Goal: Task Accomplishment & Management: Use online tool/utility

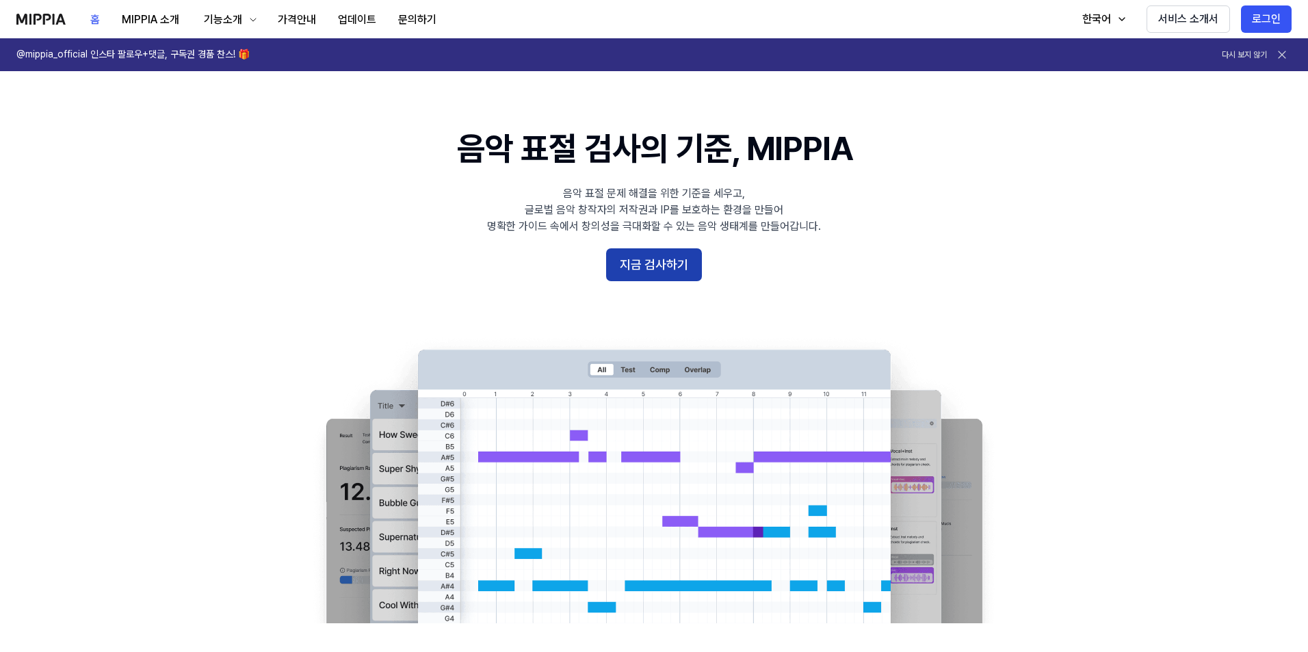
click at [632, 273] on button "지금 검사하기" at bounding box center [654, 264] width 96 height 33
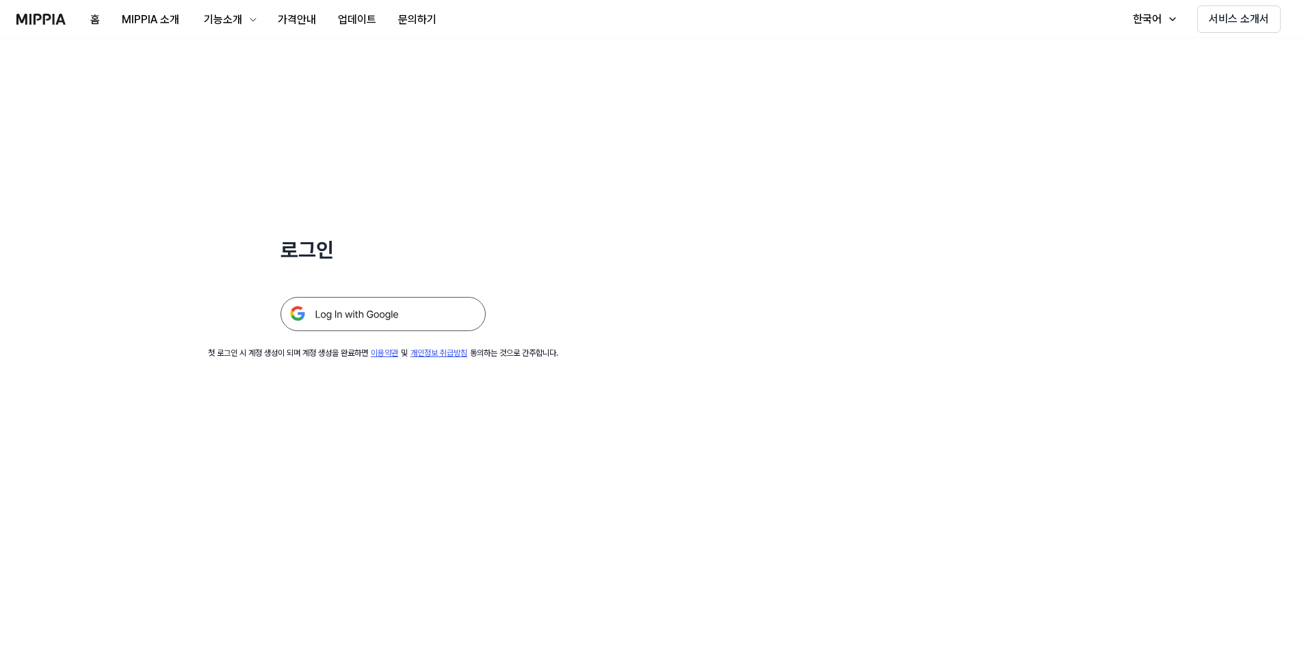
click at [349, 322] on img at bounding box center [382, 314] width 205 height 34
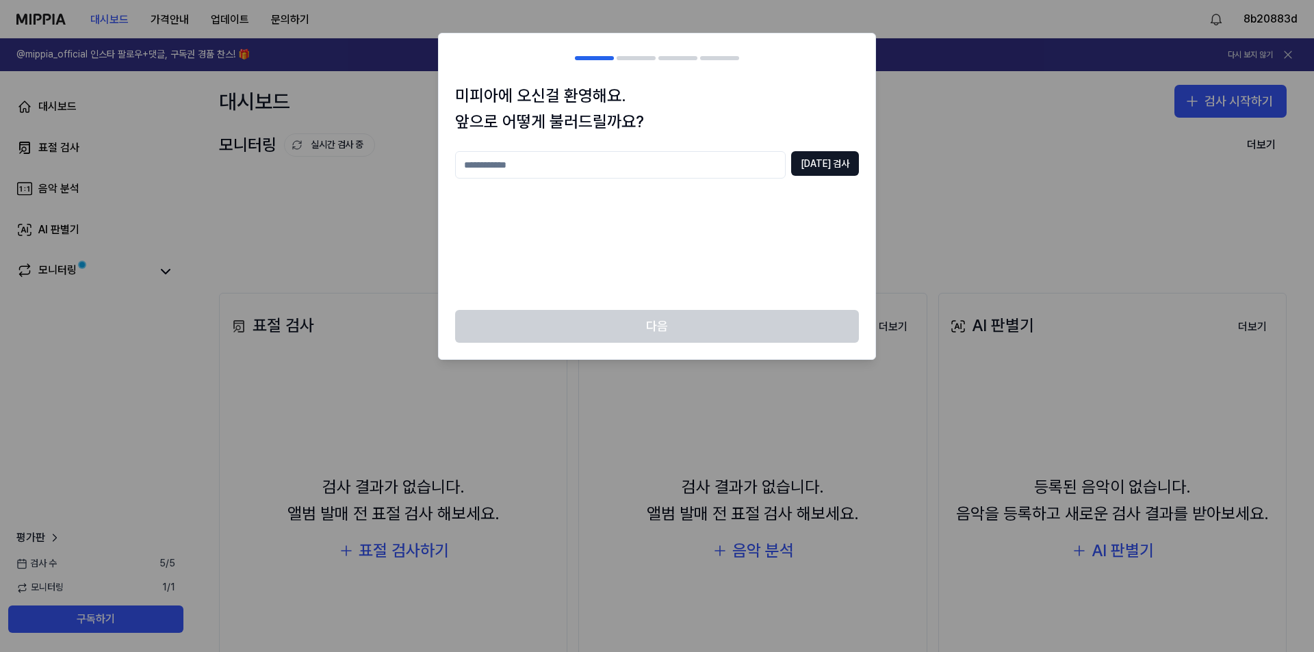
click at [622, 166] on input "text" at bounding box center [620, 164] width 330 height 27
type input "*"
type input "**"
click at [837, 172] on button "중복 검사" at bounding box center [825, 163] width 68 height 25
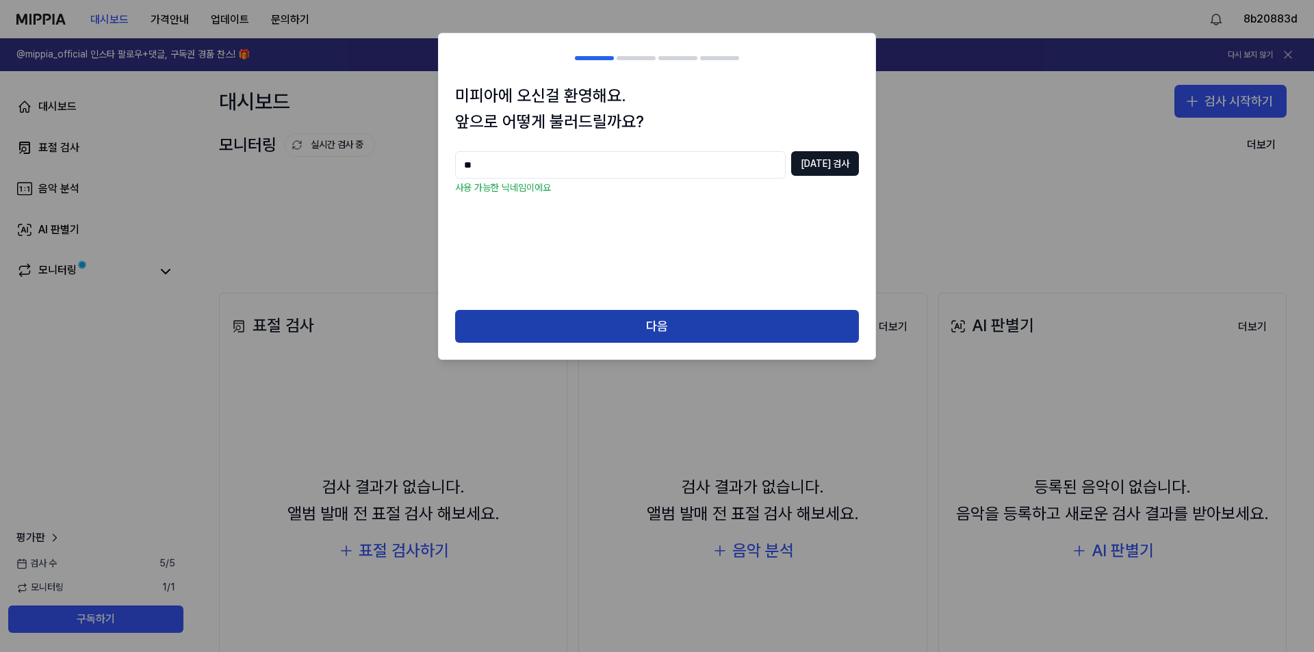
click at [633, 313] on button "다음" at bounding box center [657, 326] width 404 height 33
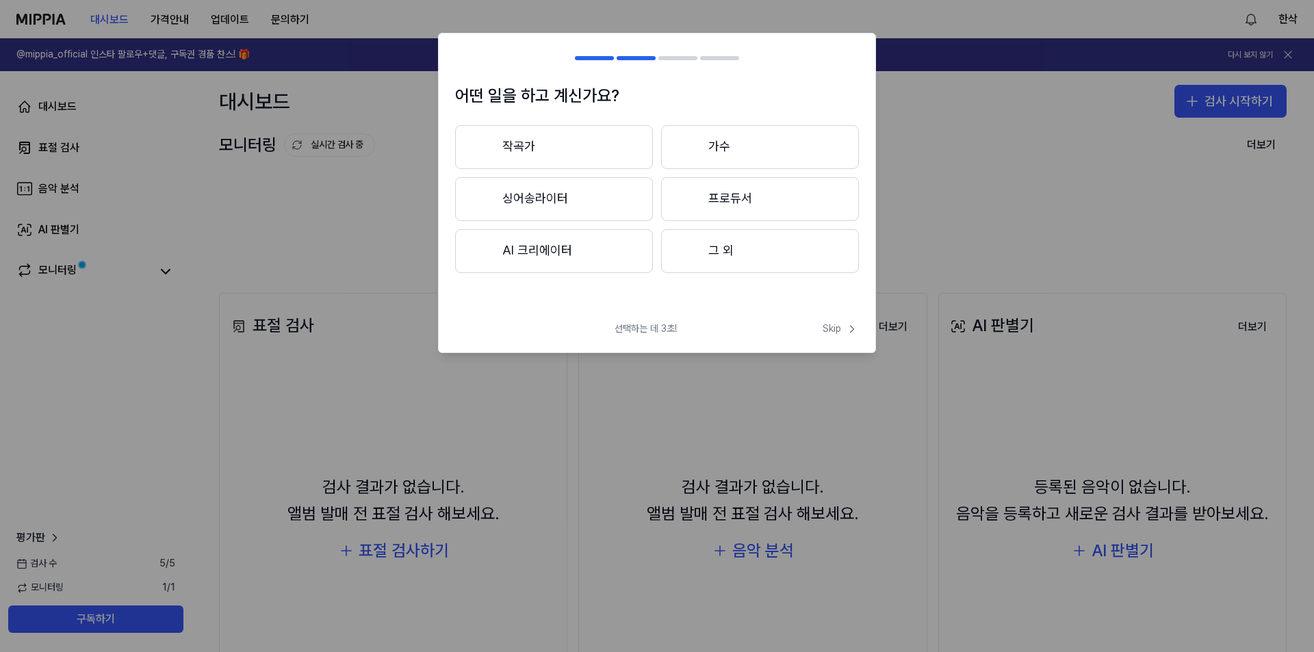
click at [606, 171] on div "작곡가 가수 싱어송라이터 프로듀서 AI 크리에이터 그 외" at bounding box center [657, 199] width 404 height 148
click at [609, 154] on button "작곡가" at bounding box center [554, 147] width 198 height 44
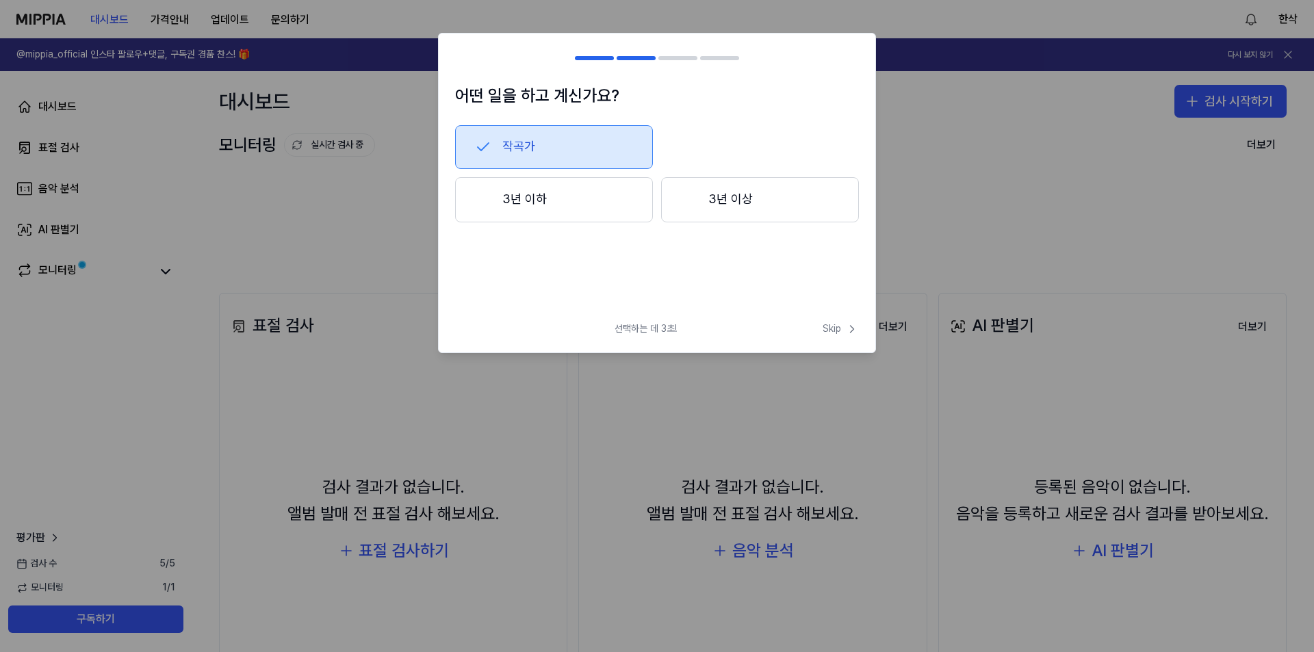
click at [582, 150] on button "작곡가" at bounding box center [554, 147] width 198 height 44
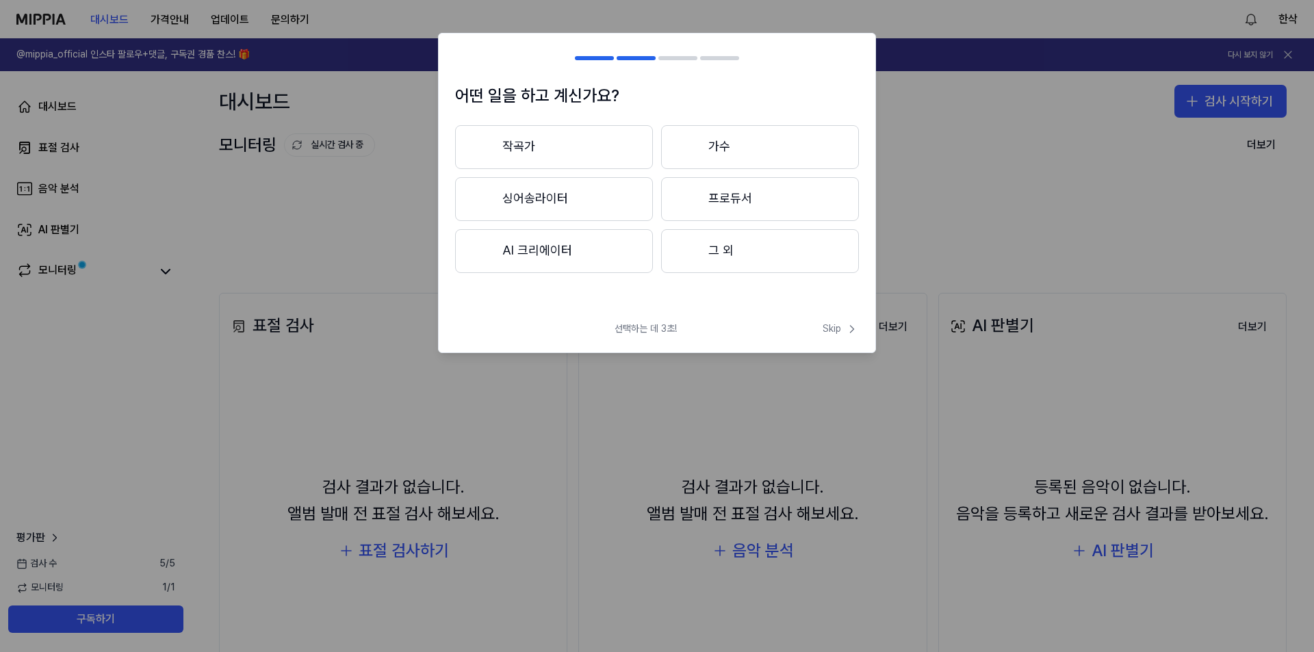
click at [744, 249] on button "그 외" at bounding box center [760, 251] width 198 height 44
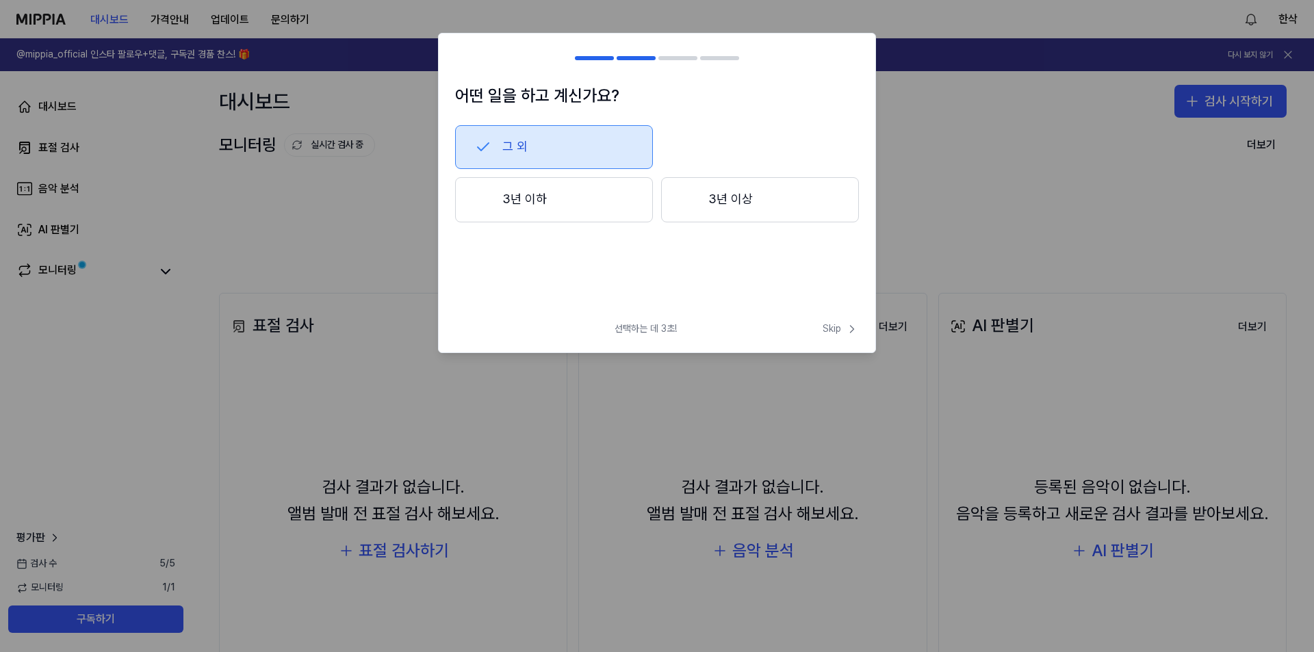
click at [617, 207] on button "3년 이하" at bounding box center [554, 199] width 198 height 45
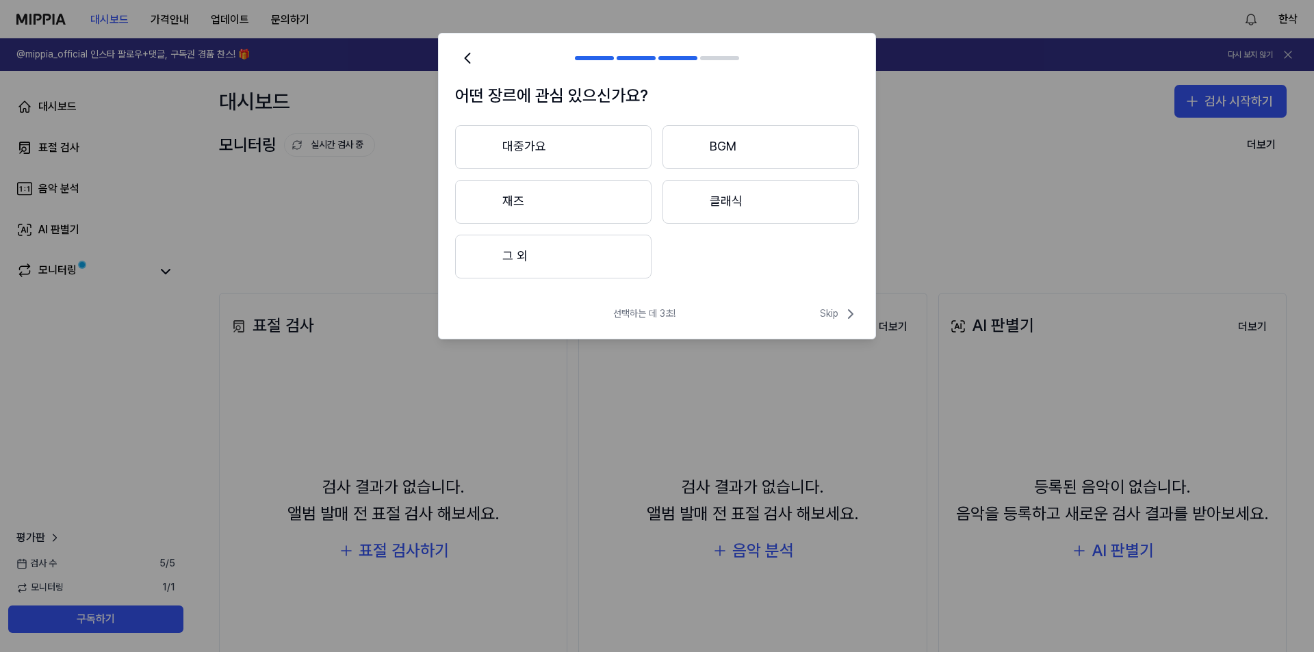
click at [588, 200] on button "재즈" at bounding box center [553, 202] width 196 height 44
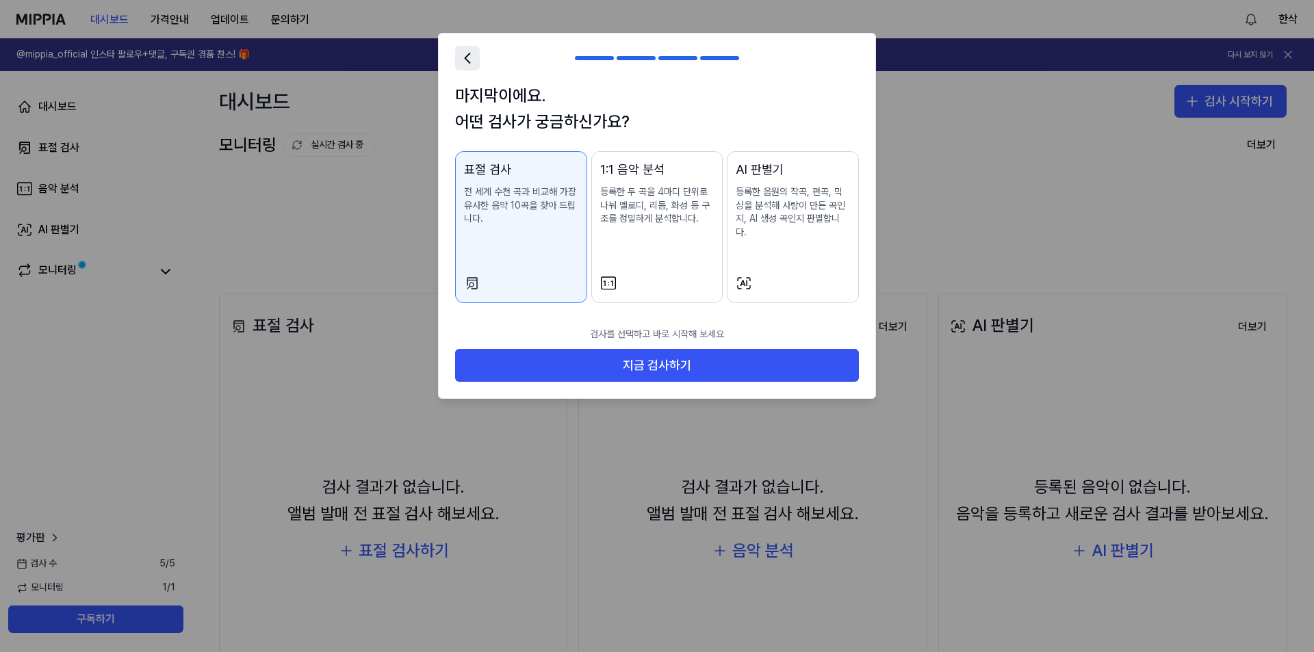
click at [468, 63] on icon at bounding box center [467, 58] width 19 height 19
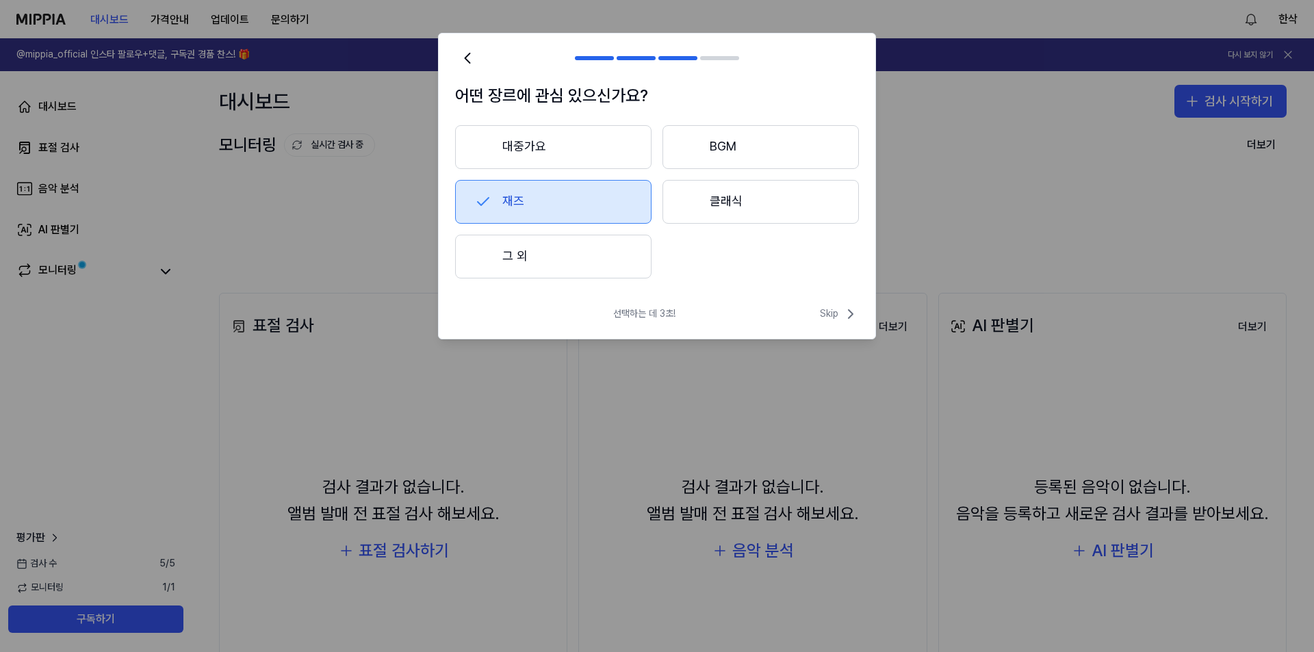
click at [555, 144] on button "대중가요" at bounding box center [553, 147] width 196 height 44
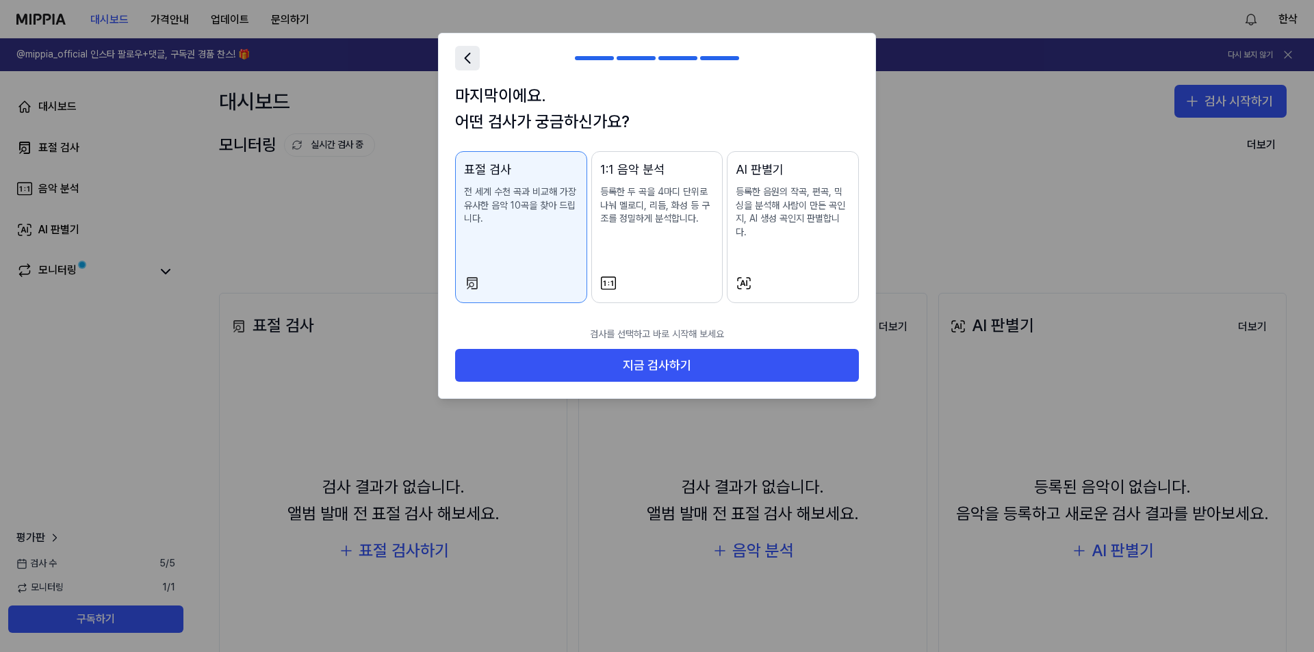
click at [472, 66] on icon at bounding box center [467, 58] width 19 height 19
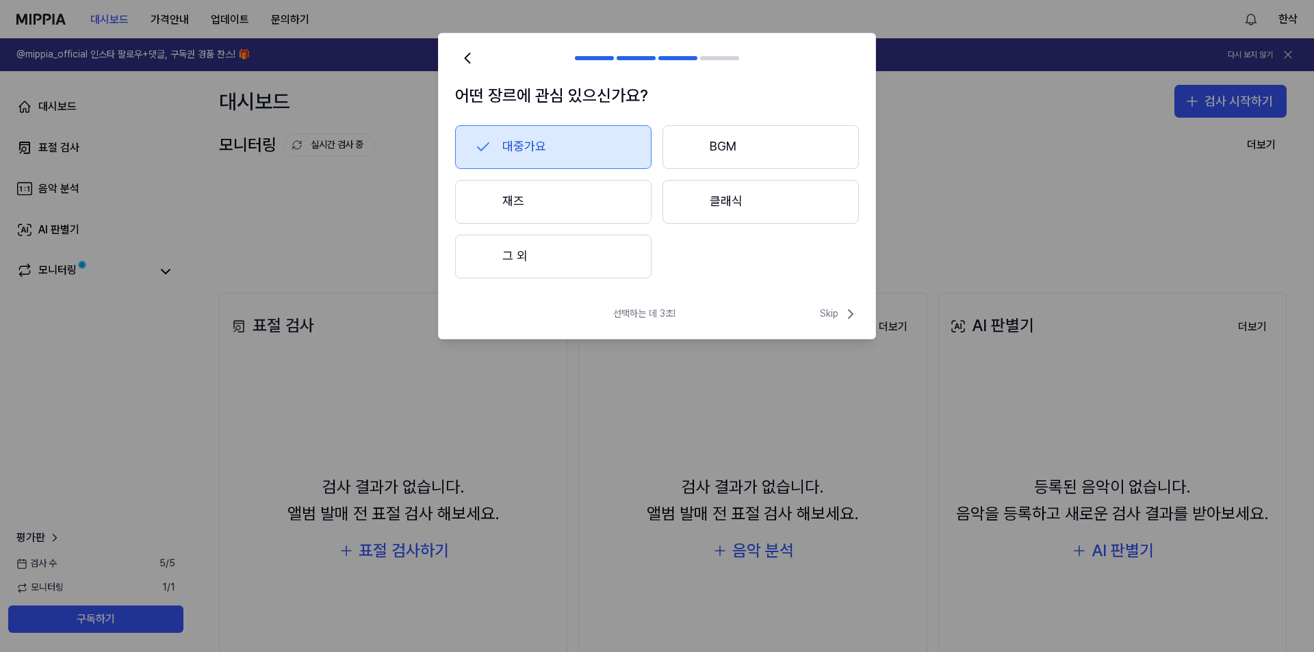
click at [725, 146] on button "BGM" at bounding box center [760, 147] width 196 height 44
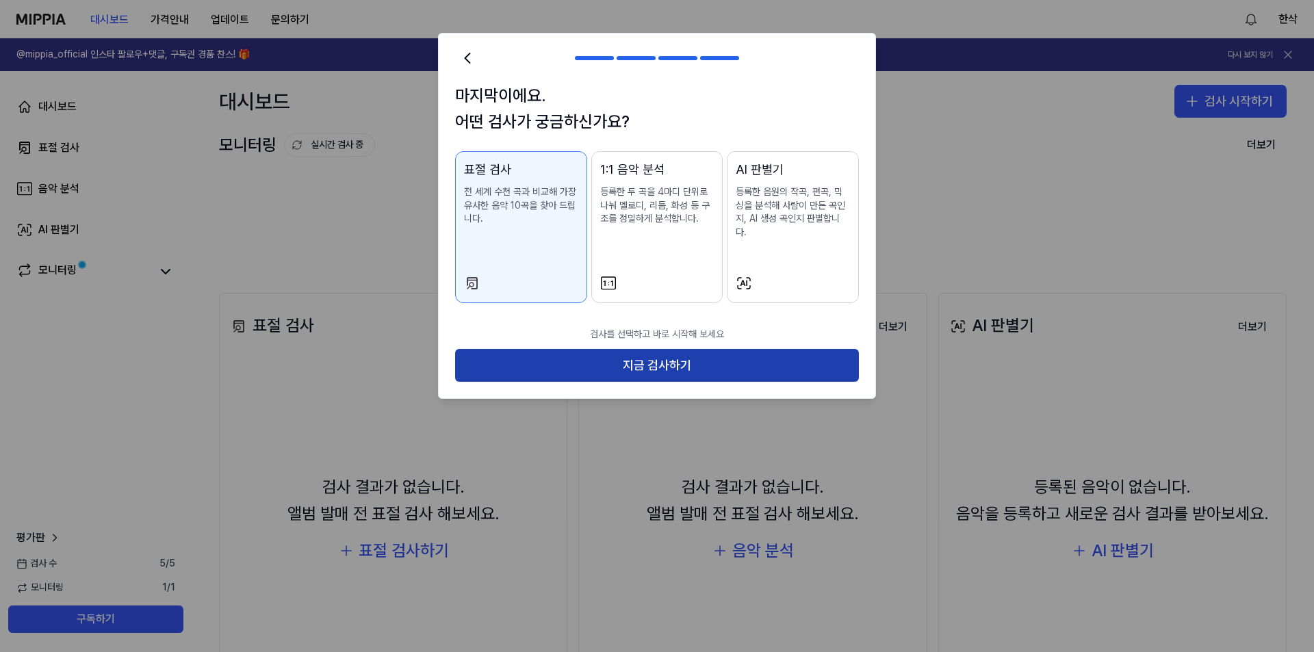
click at [665, 354] on button "지금 검사하기" at bounding box center [657, 365] width 404 height 33
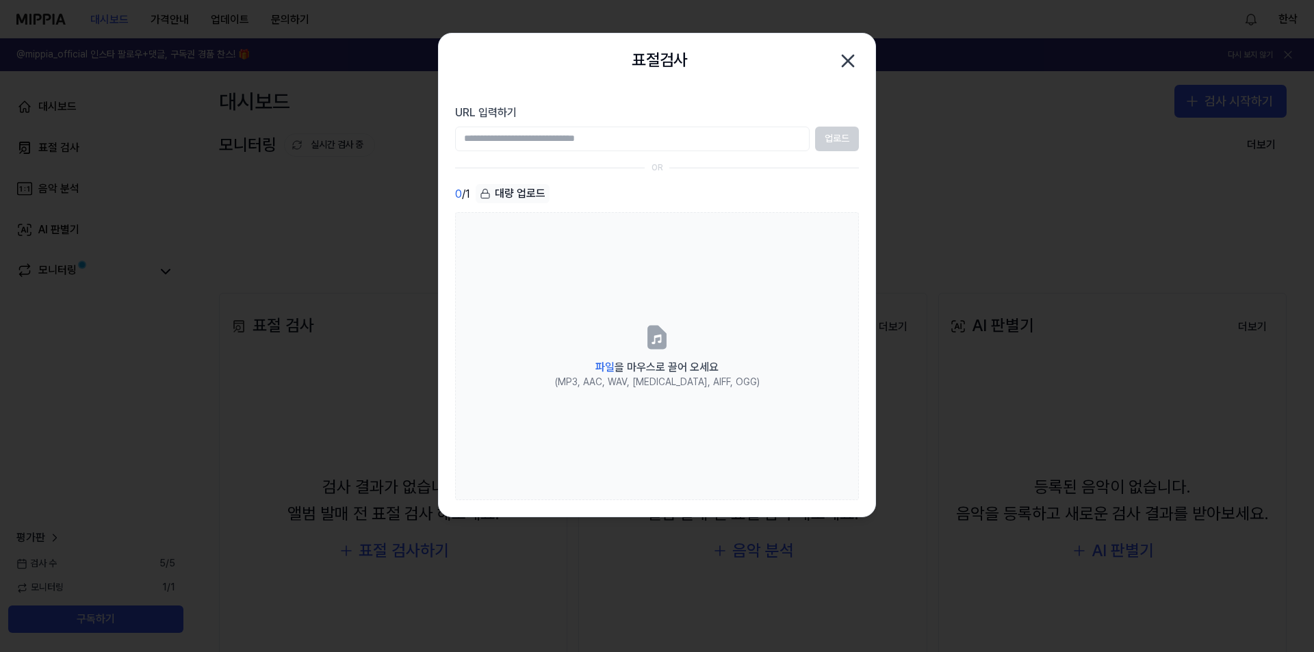
click at [722, 137] on input "URL 입력하기" at bounding box center [632, 139] width 354 height 25
click at [738, 181] on section "URL 입력하기 업로드 OR 0 / 1 대량 업로드 파일 을 마우스로 끌어 오세요 (MP3, AAC, WAV, FLAC, AIFF, OGG)" at bounding box center [657, 302] width 436 height 428
click at [647, 148] on input "URL 입력하기" at bounding box center [632, 139] width 354 height 25
click at [846, 64] on icon "button" at bounding box center [847, 60] width 11 height 11
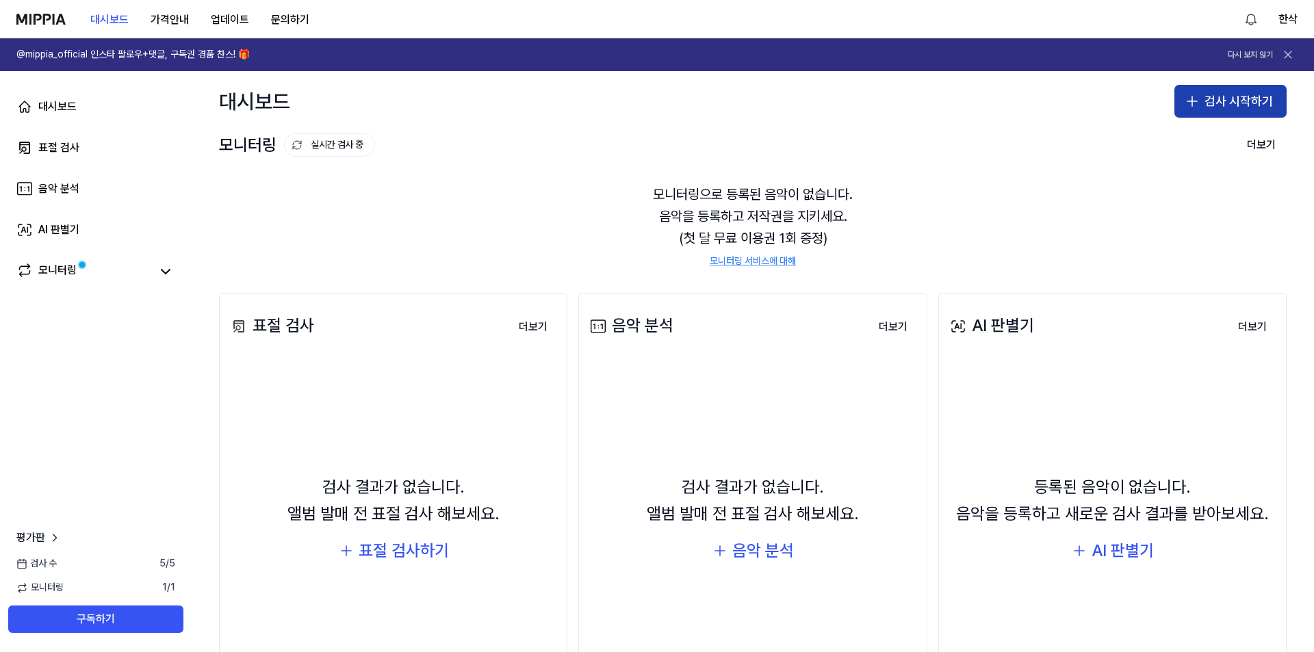
click at [1221, 103] on button "검사 시작하기" at bounding box center [1230, 101] width 112 height 33
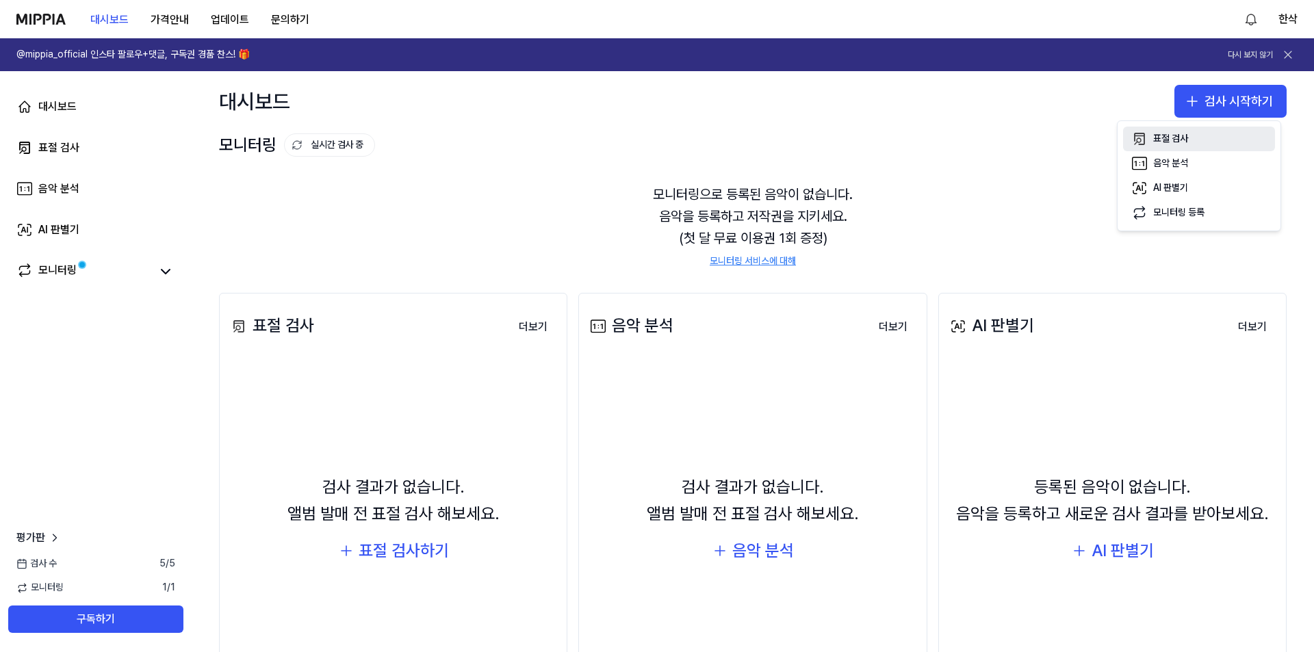
click at [1180, 140] on div "표절 검사" at bounding box center [1170, 139] width 35 height 14
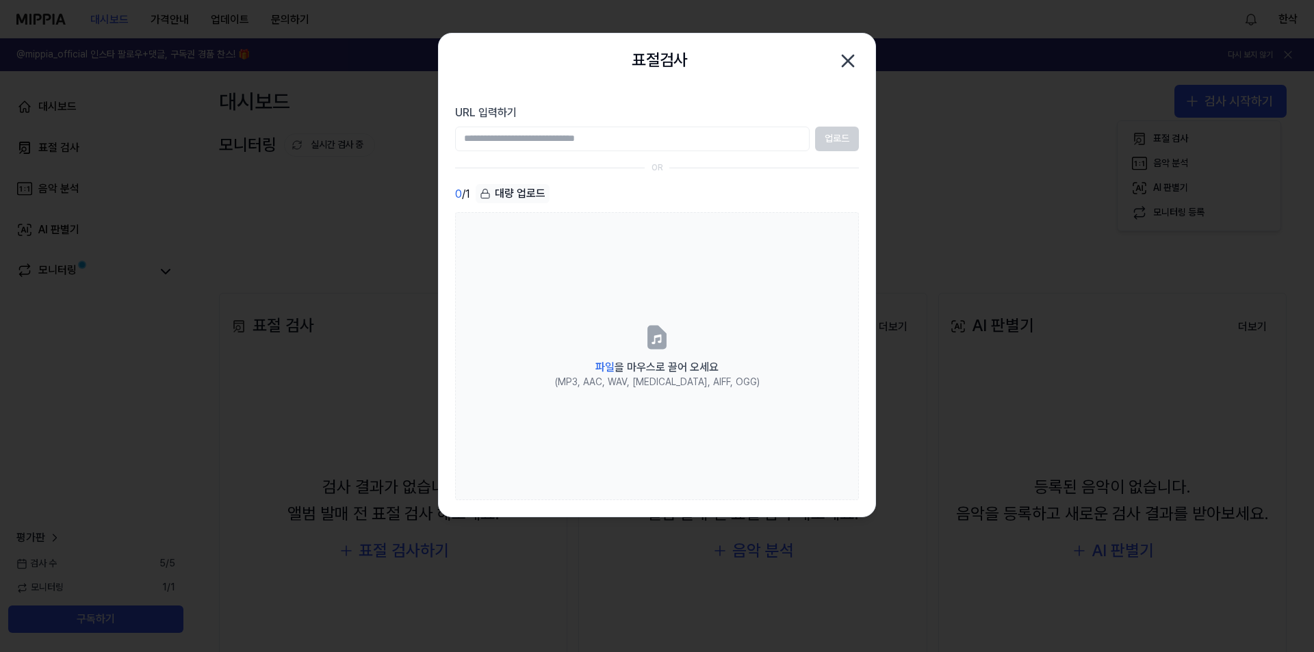
click at [533, 190] on div "대량 업로드" at bounding box center [512, 193] width 74 height 19
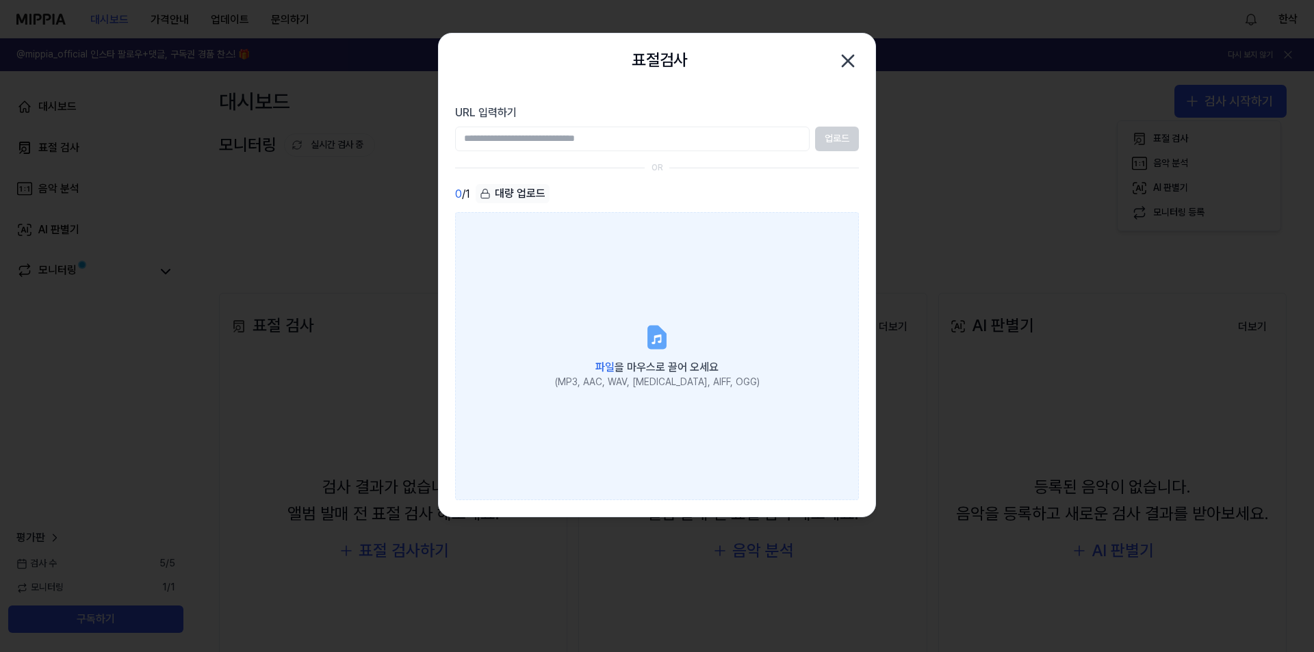
click at [644, 369] on span "파일 을 마우스로 끌어 오세요" at bounding box center [656, 367] width 123 height 13
click at [0, 0] on input "파일 을 마우스로 끌어 오세요 (MP3, AAC, WAV, FLAC, AIFF, OGG)" at bounding box center [0, 0] width 0 height 0
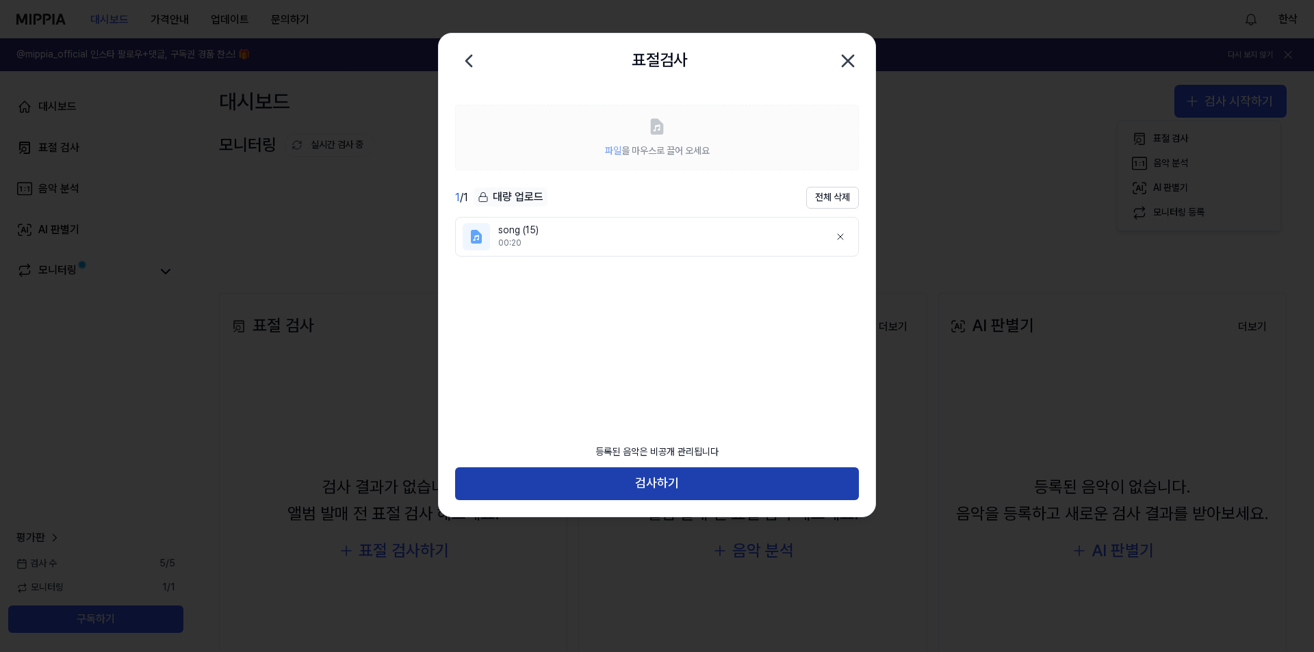
click at [640, 478] on button "검사하기" at bounding box center [657, 483] width 404 height 33
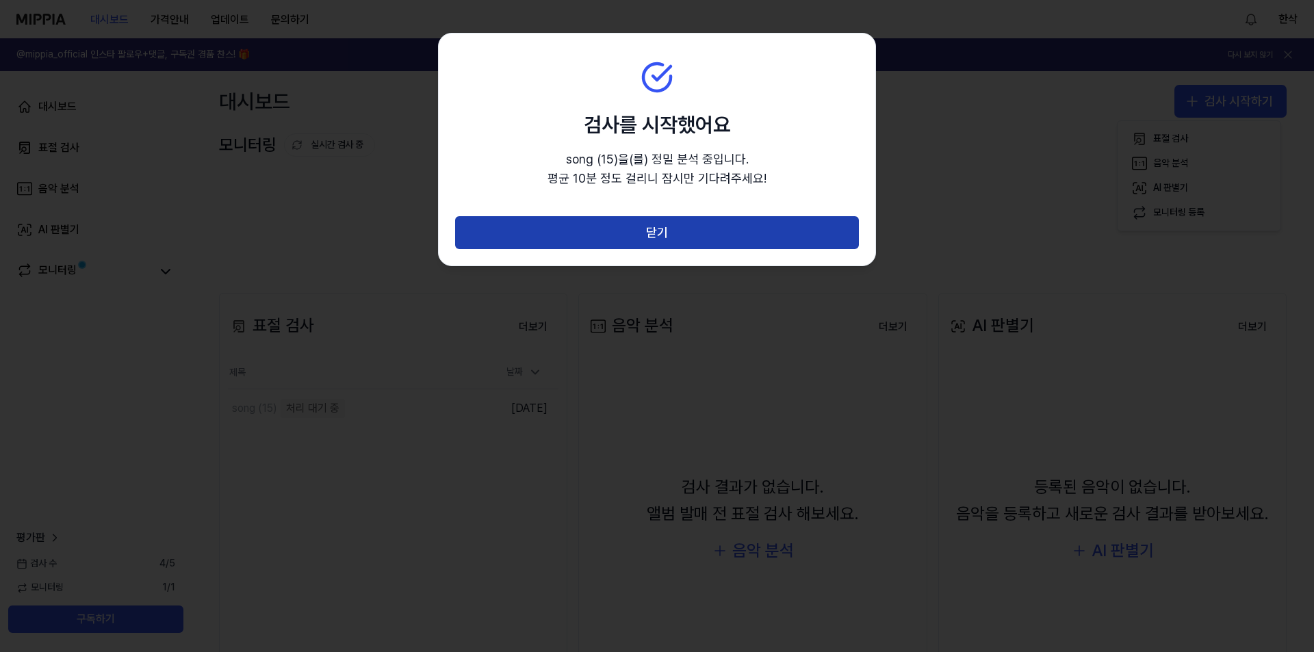
click at [763, 233] on button "닫기" at bounding box center [657, 232] width 404 height 33
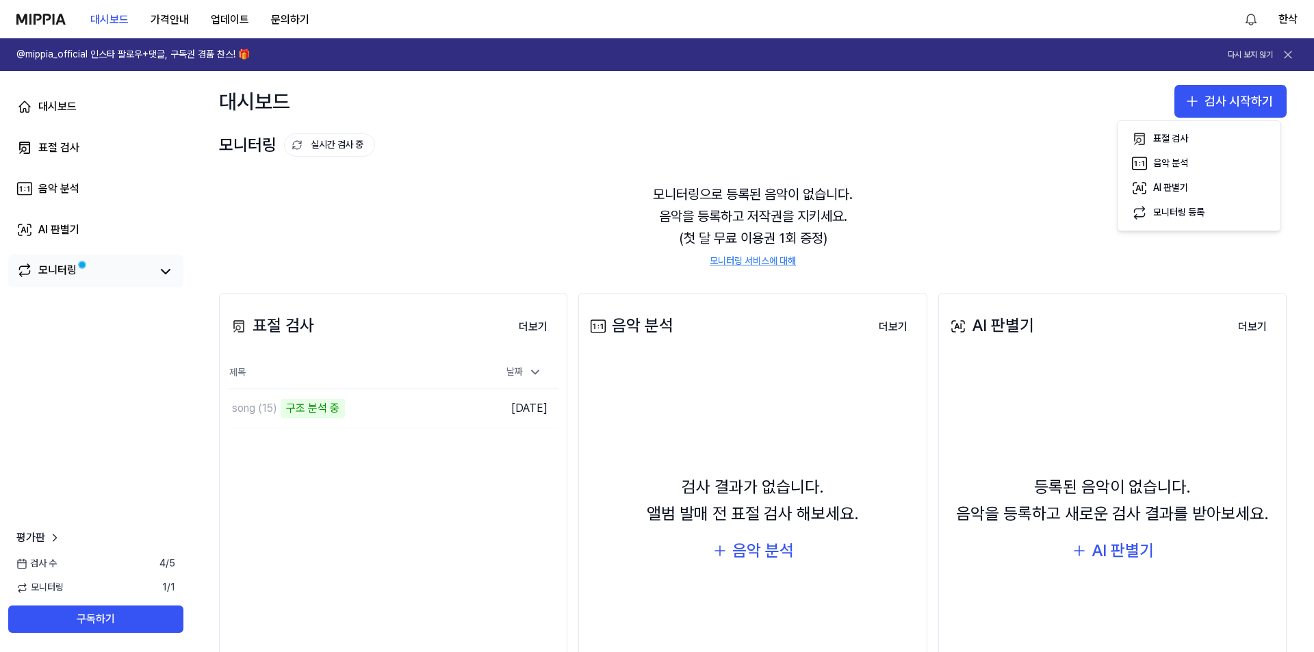
click at [100, 268] on link "모니터링" at bounding box center [83, 271] width 134 height 19
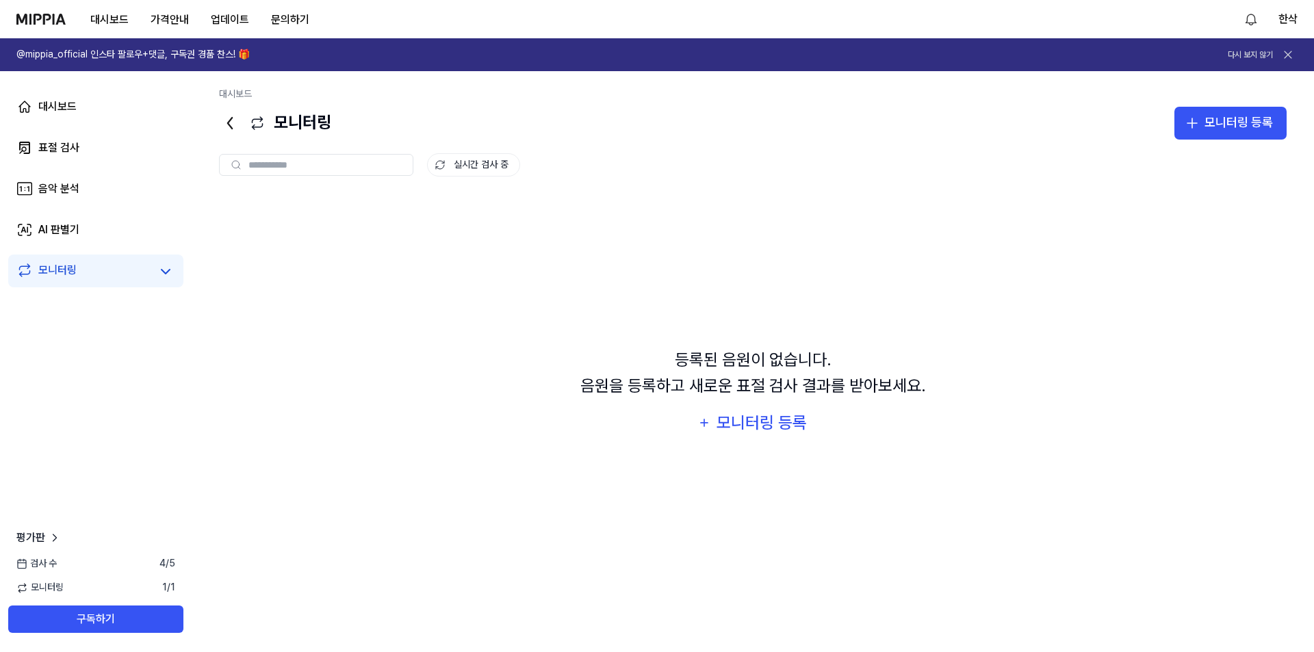
click at [228, 124] on icon at bounding box center [230, 123] width 4 height 11
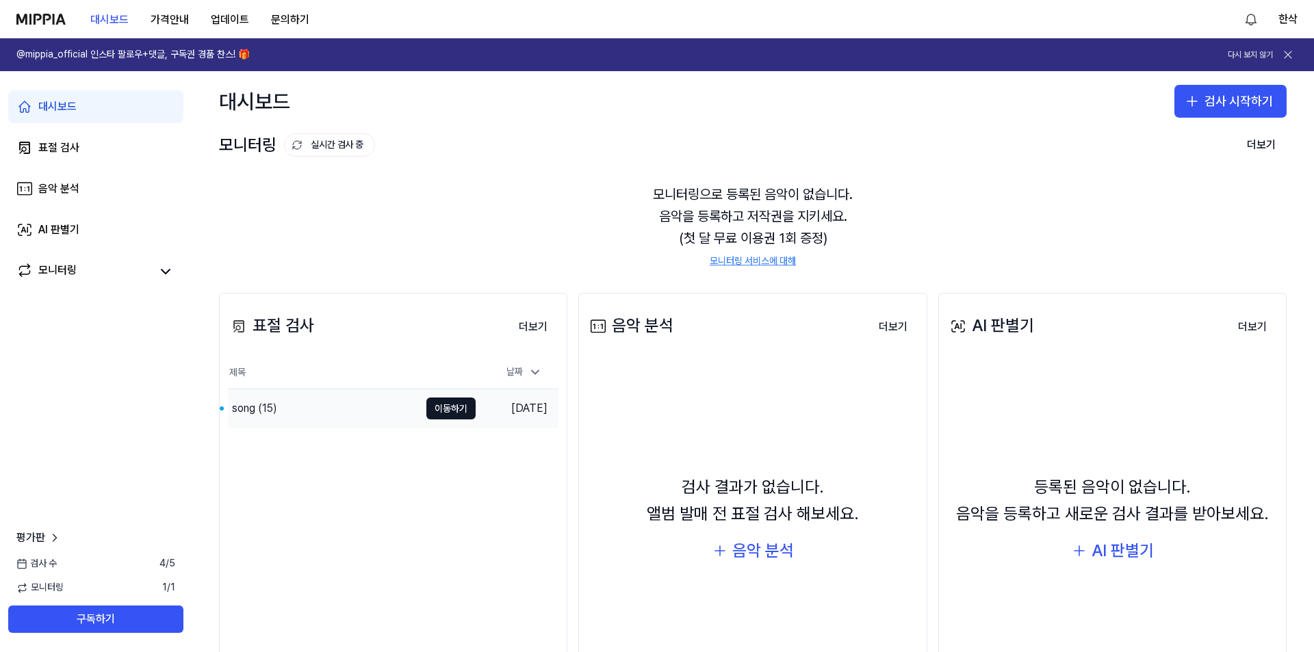
click at [357, 415] on div "song (15)" at bounding box center [324, 408] width 192 height 38
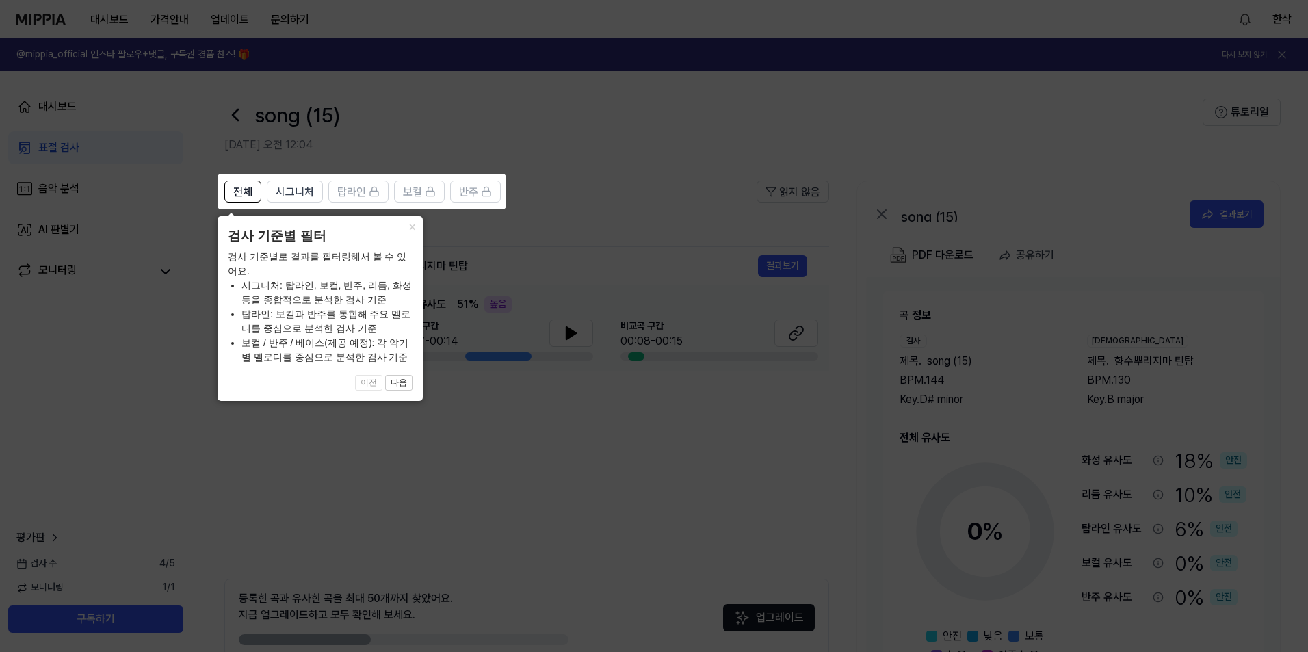
click at [489, 406] on icon at bounding box center [657, 326] width 1314 height 652
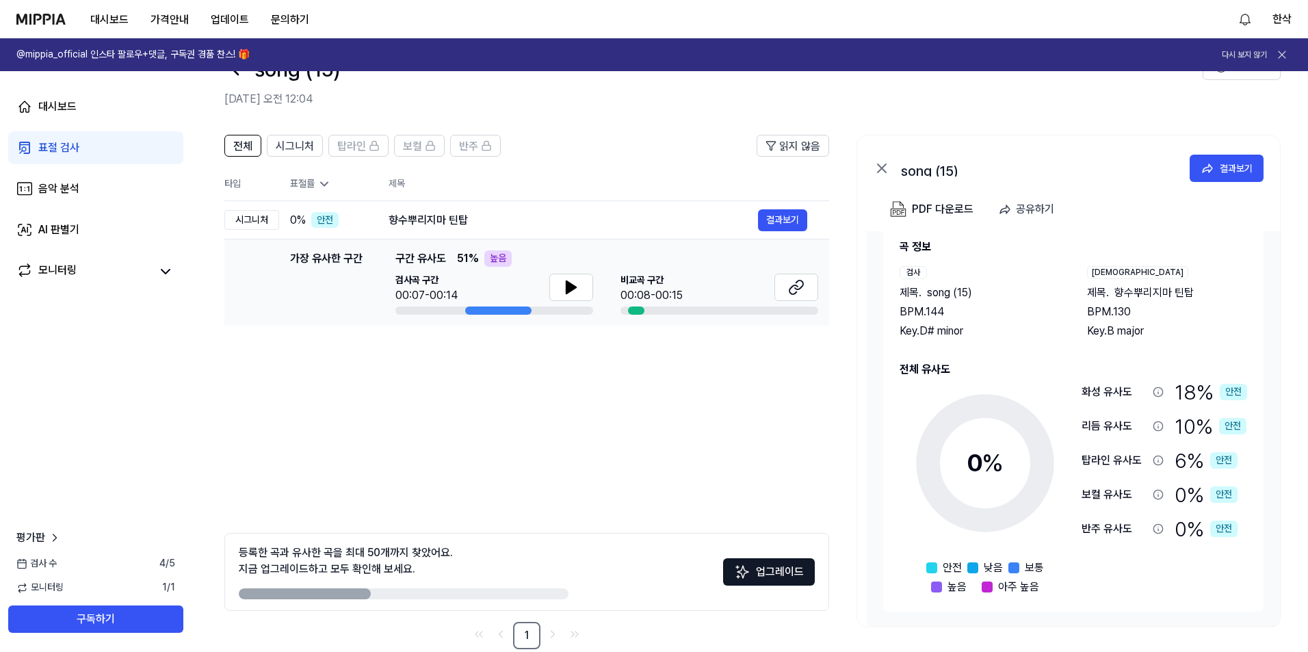
scroll to position [70, 0]
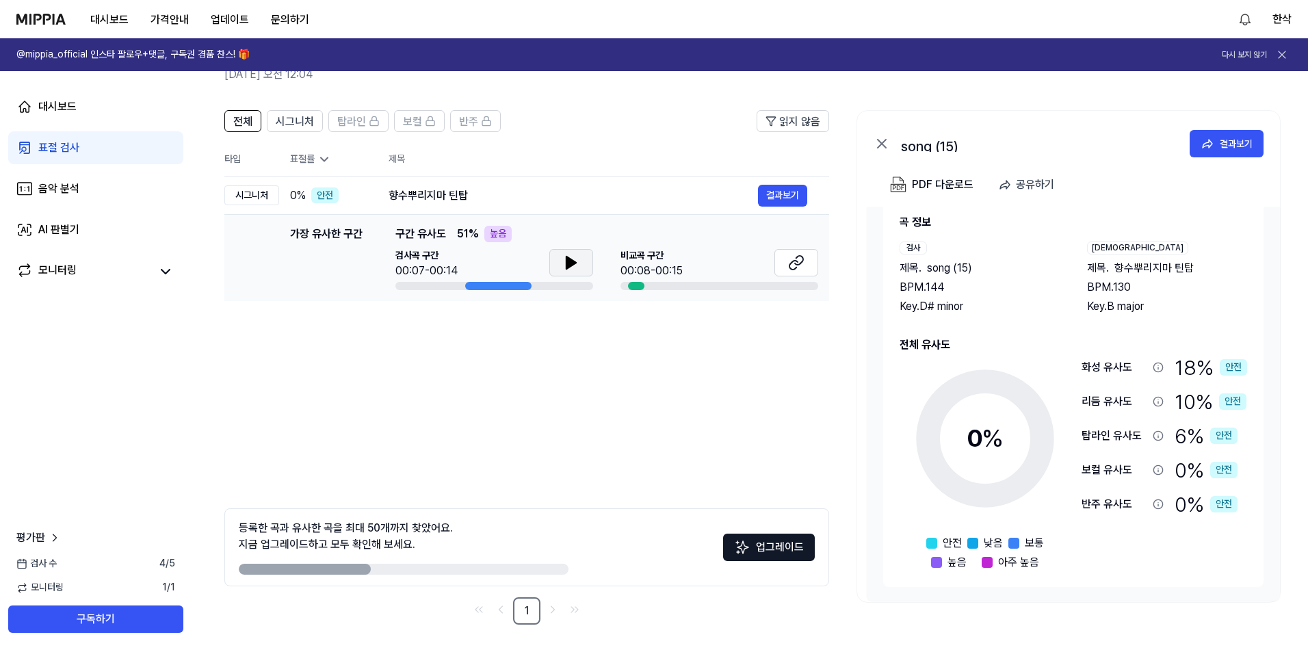
click at [576, 259] on icon at bounding box center [571, 263] width 16 height 16
click at [807, 264] on button at bounding box center [796, 262] width 44 height 27
click at [412, 196] on div "향수뿌리지마 틴탑" at bounding box center [573, 195] width 369 height 16
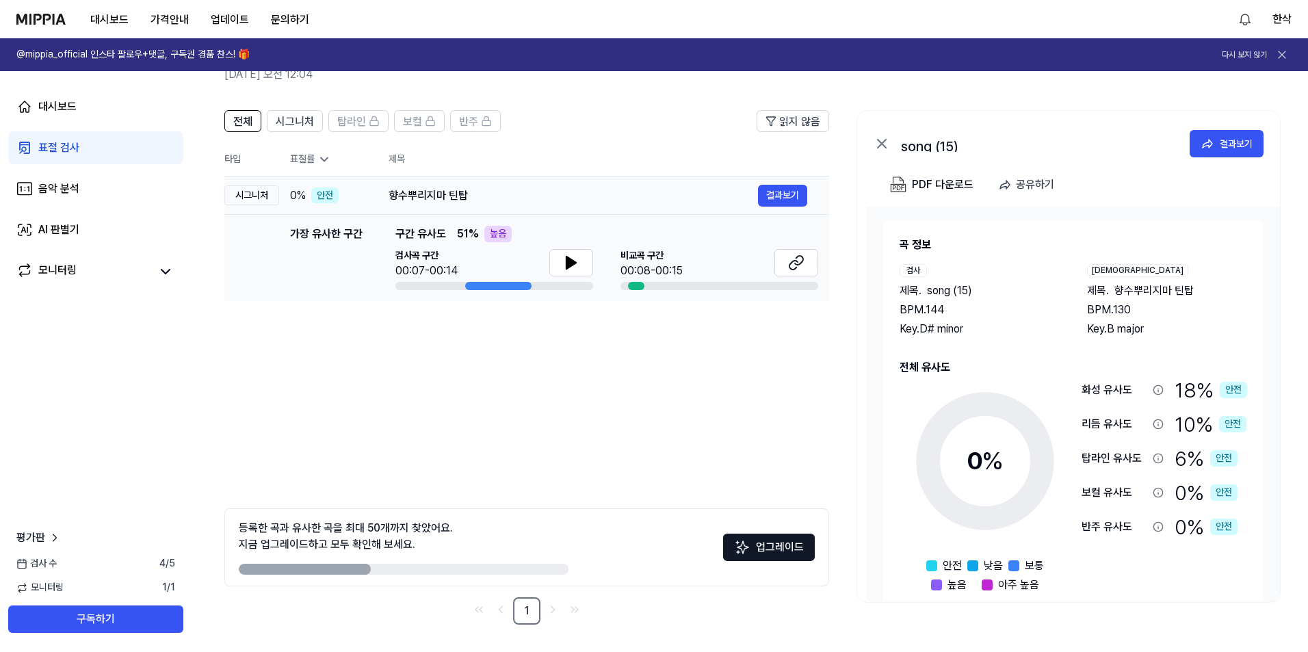
drag, startPoint x: 313, startPoint y: 198, endPoint x: 306, endPoint y: 200, distance: 7.1
click at [309, 199] on div "0 % 안전" at bounding box center [328, 195] width 77 height 16
click at [274, 197] on div "시그니처" at bounding box center [251, 195] width 55 height 21
click at [265, 195] on div "시그니처" at bounding box center [251, 195] width 55 height 21
click at [166, 560] on span "4 / 5" at bounding box center [167, 564] width 16 height 14
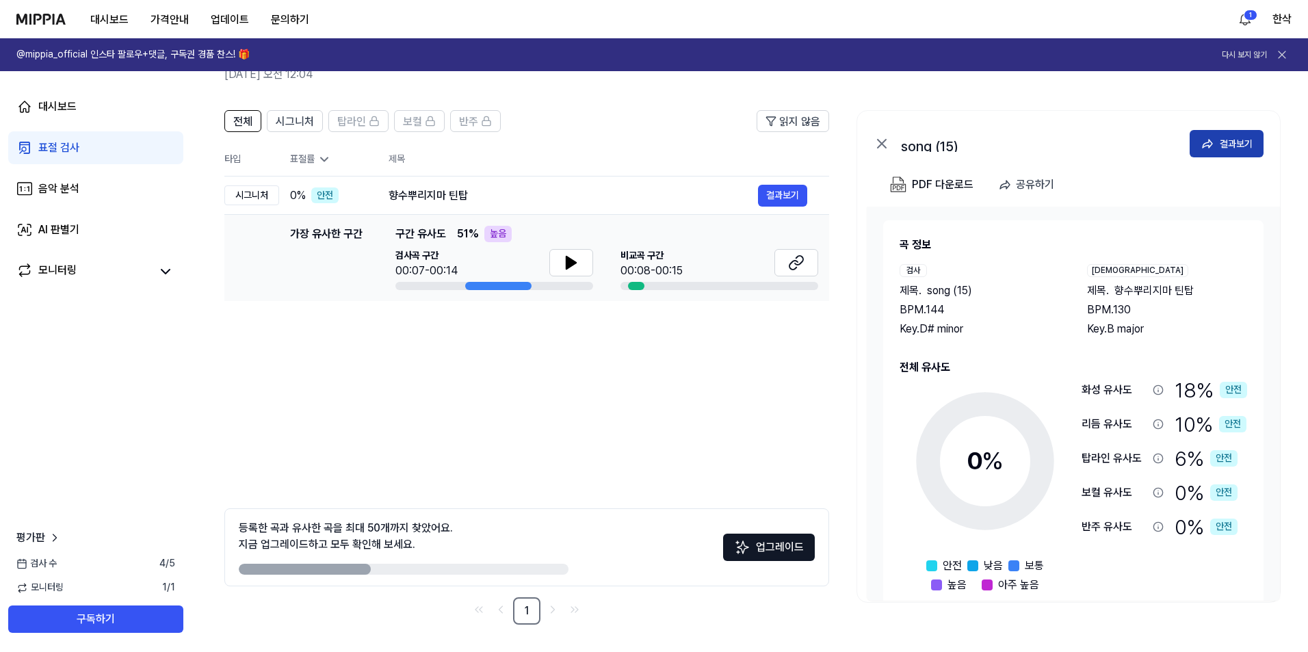
click at [1232, 138] on div "결과보기" at bounding box center [1236, 143] width 33 height 15
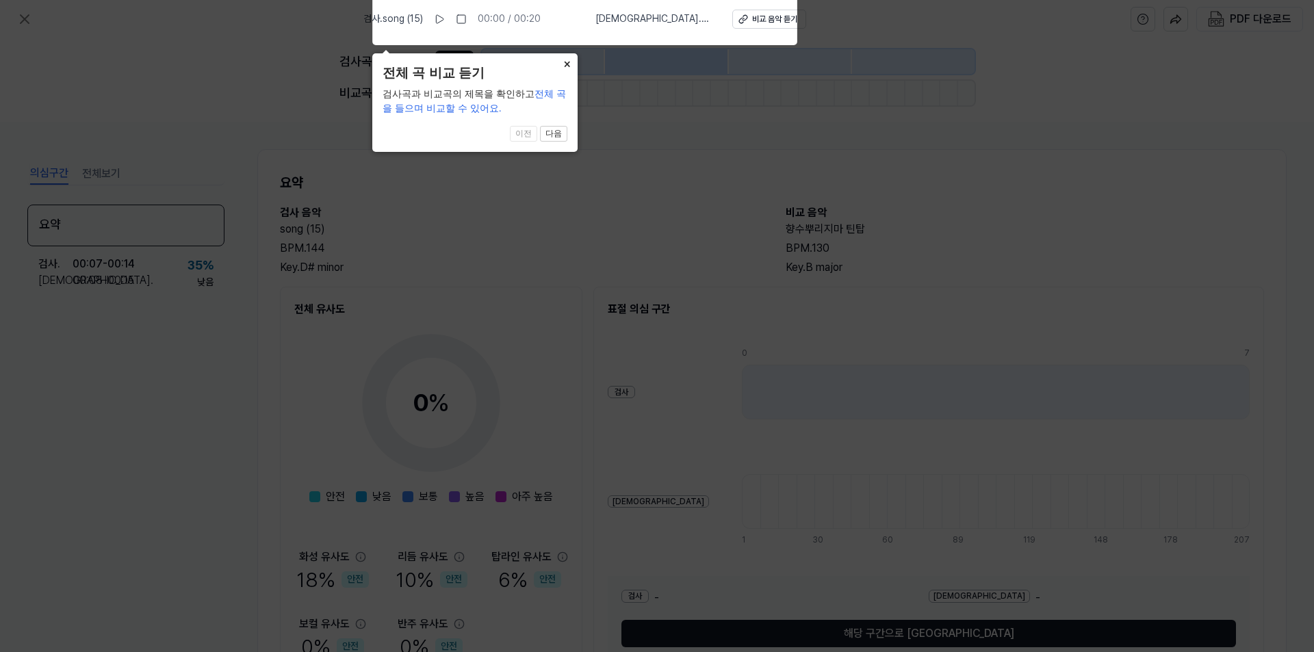
click at [563, 64] on button "×" at bounding box center [567, 62] width 22 height 19
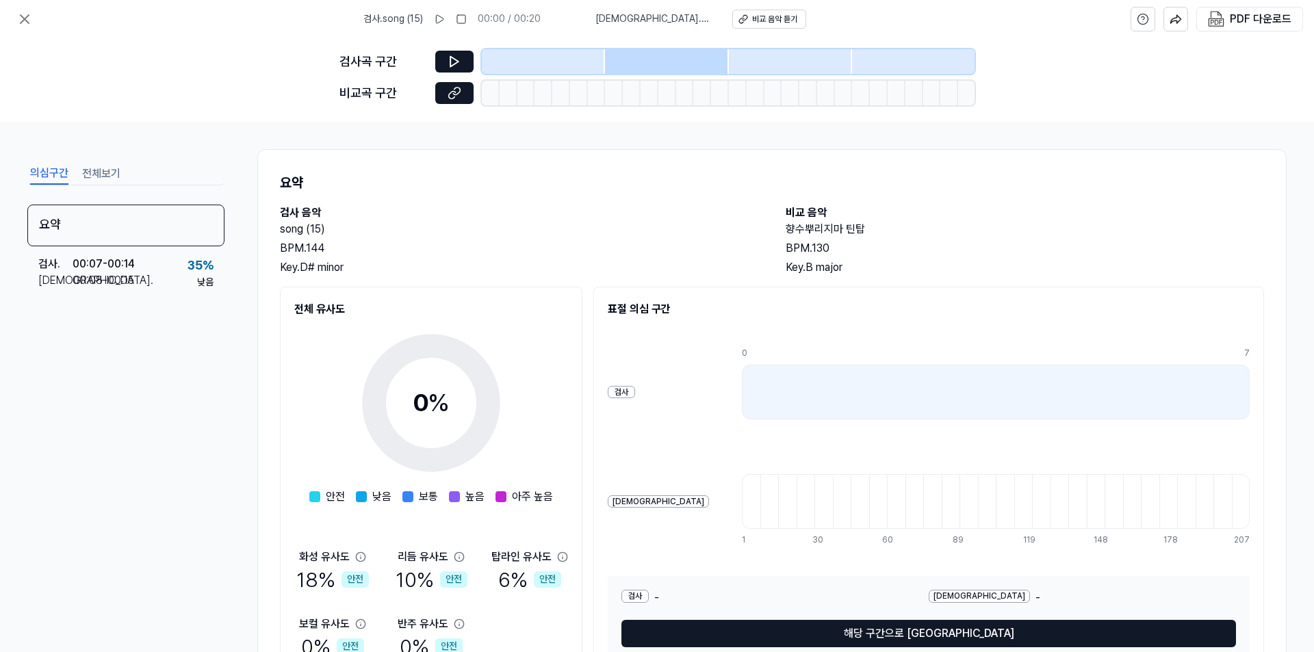
click at [113, 183] on button "전체보기" at bounding box center [101, 174] width 38 height 22
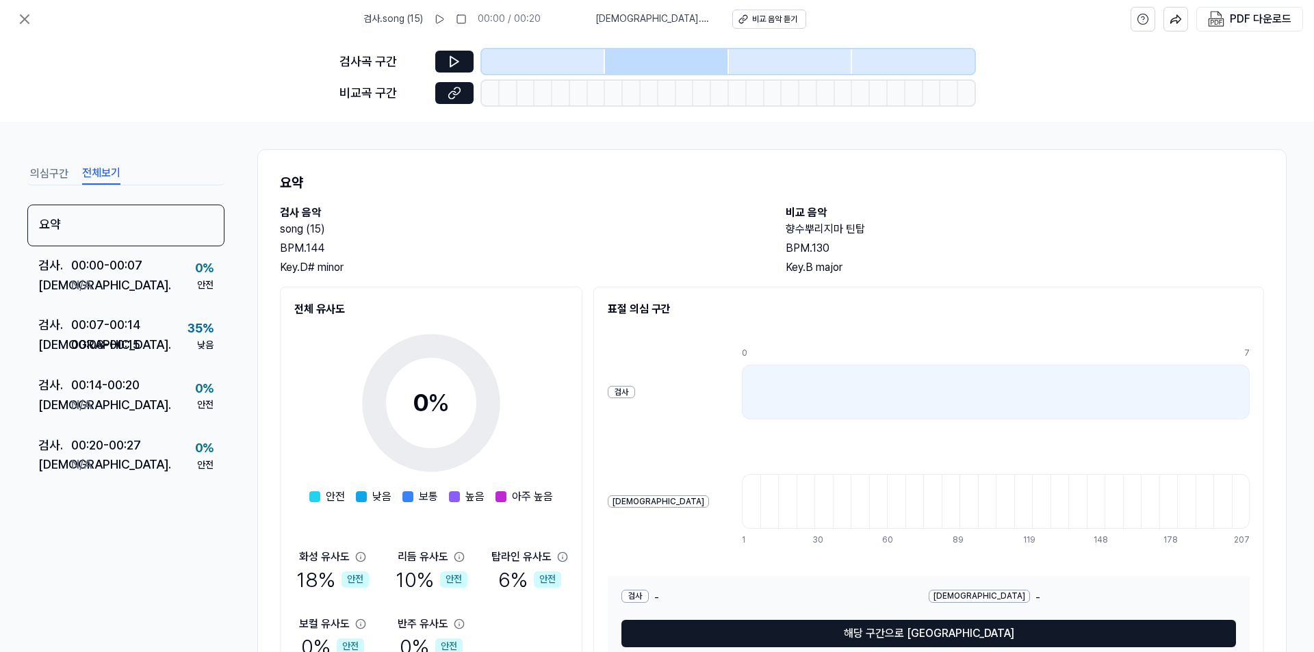
click at [48, 176] on button "의심구간" at bounding box center [49, 174] width 38 height 22
click at [87, 179] on button "전체보기" at bounding box center [101, 174] width 38 height 22
